Goal: Find specific page/section: Find specific page/section

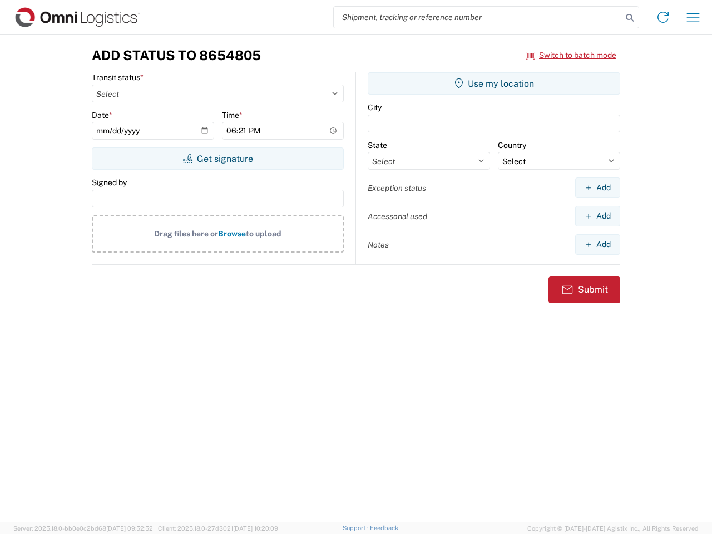
click at [478, 17] on input "search" at bounding box center [478, 17] width 288 height 21
click at [630, 18] on icon at bounding box center [630, 18] width 16 height 16
click at [663, 17] on icon at bounding box center [663, 17] width 18 height 18
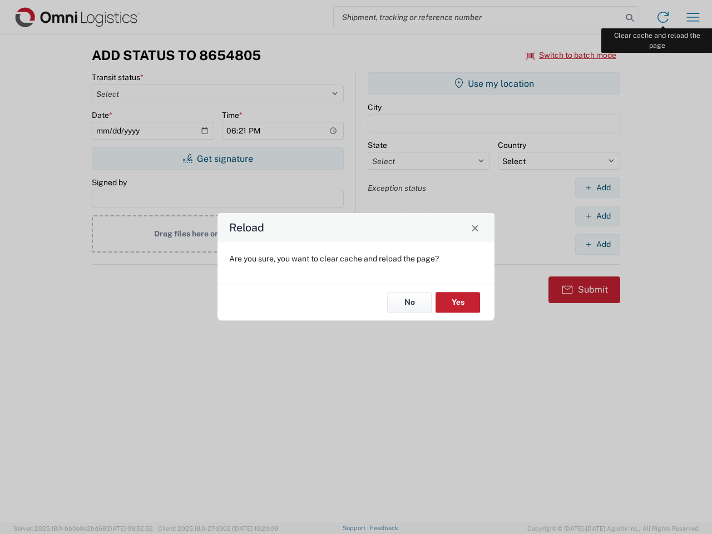
click at [693, 17] on div "Reload Are you sure, you want to clear cache and reload the page? No Yes" at bounding box center [356, 267] width 712 height 534
click at [572, 55] on div "Reload Are you sure, you want to clear cache and reload the page? No Yes" at bounding box center [356, 267] width 712 height 534
click at [218, 159] on div "Reload Are you sure, you want to clear cache and reload the page? No Yes" at bounding box center [356, 267] width 712 height 534
click at [494, 83] on div "Reload Are you sure, you want to clear cache and reload the page? No Yes" at bounding box center [356, 267] width 712 height 534
click at [598, 188] on div "Reload Are you sure, you want to clear cache and reload the page? No Yes" at bounding box center [356, 267] width 712 height 534
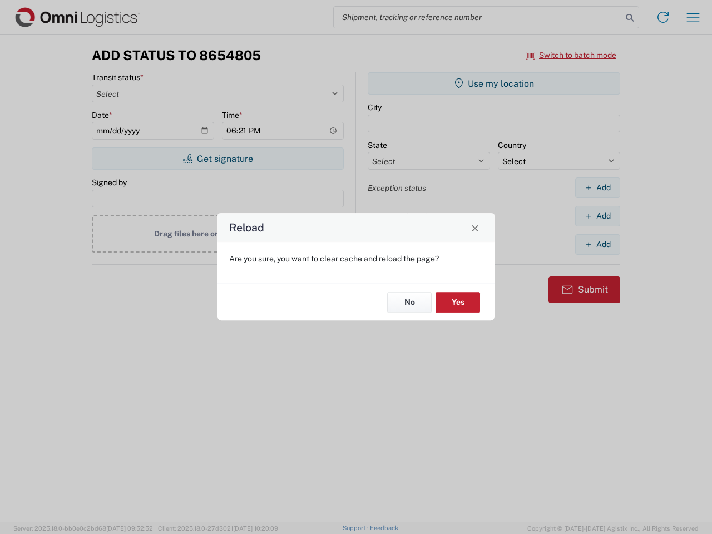
click at [598, 216] on div "Reload Are you sure, you want to clear cache and reload the page? No Yes" at bounding box center [356, 267] width 712 height 534
click at [598, 244] on div "Reload Are you sure, you want to clear cache and reload the page? No Yes" at bounding box center [356, 267] width 712 height 534
